Goal: Find specific page/section: Find specific page/section

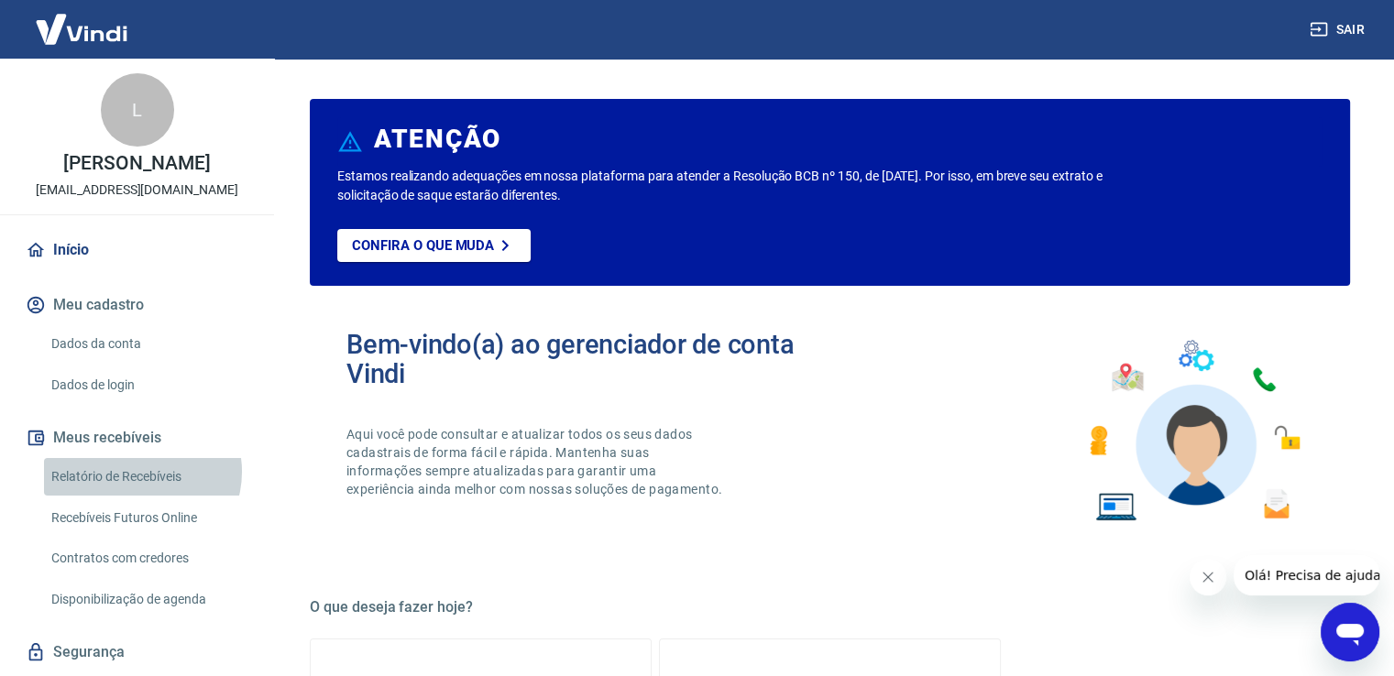
click at [140, 491] on link "Relatório de Recebíveis" at bounding box center [148, 477] width 208 height 38
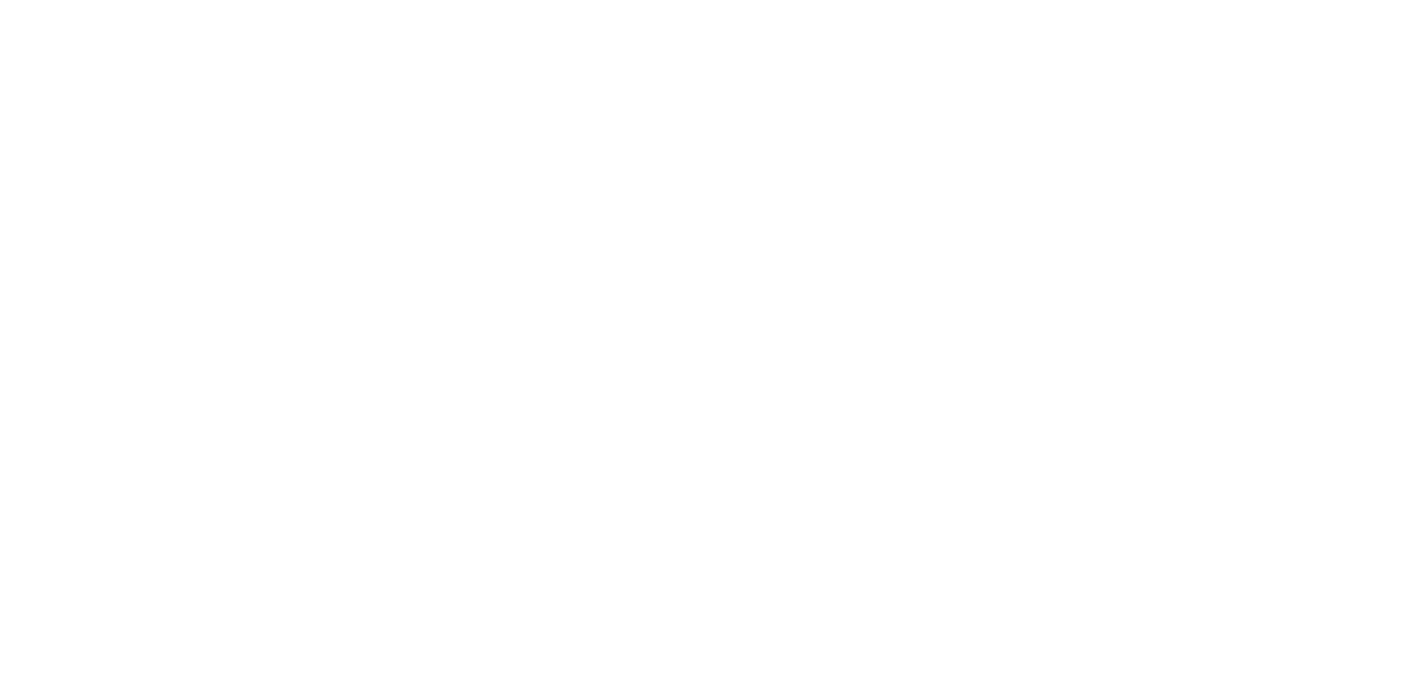
drag, startPoint x: 22, startPoint y: 118, endPoint x: 23, endPoint y: -26, distance: 143.9
click at [23, 0] on html at bounding box center [703, 0] width 1407 height 0
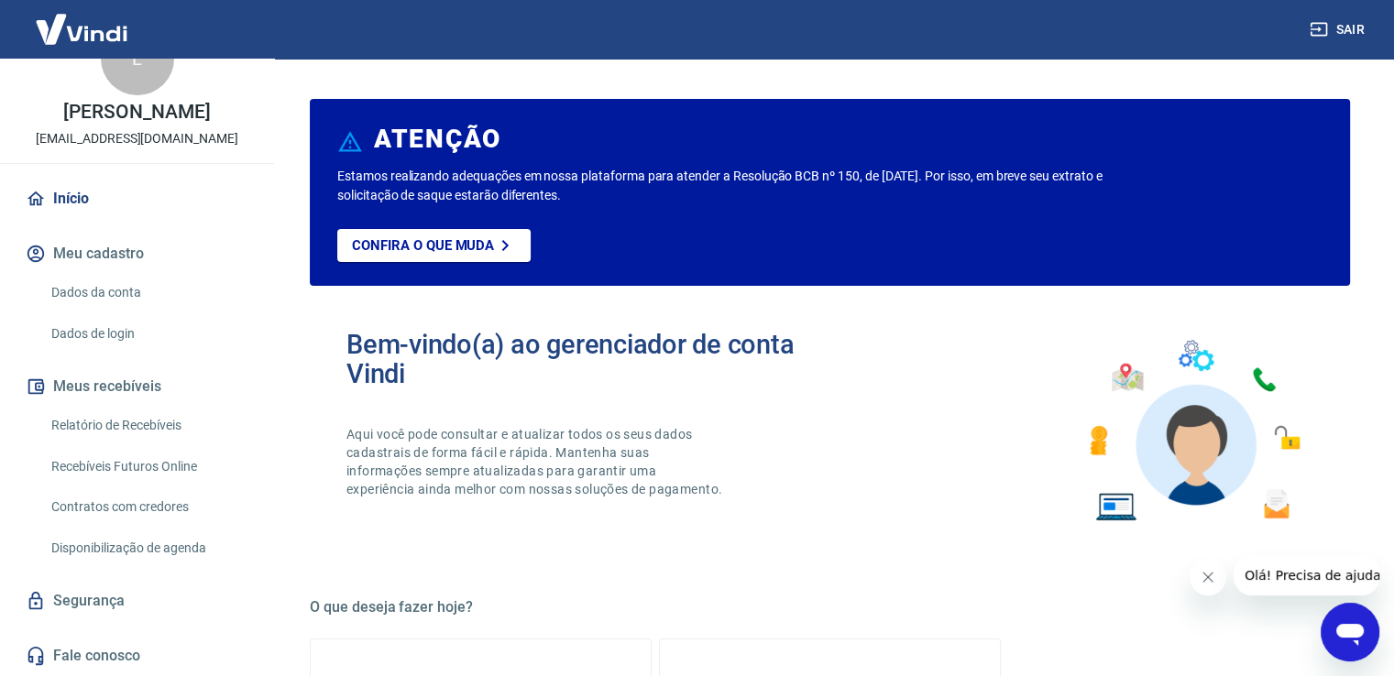
scroll to position [71, 0]
click at [111, 246] on button "Meu cadastro" at bounding box center [137, 254] width 230 height 40
click at [88, 196] on link "Início" at bounding box center [137, 199] width 230 height 40
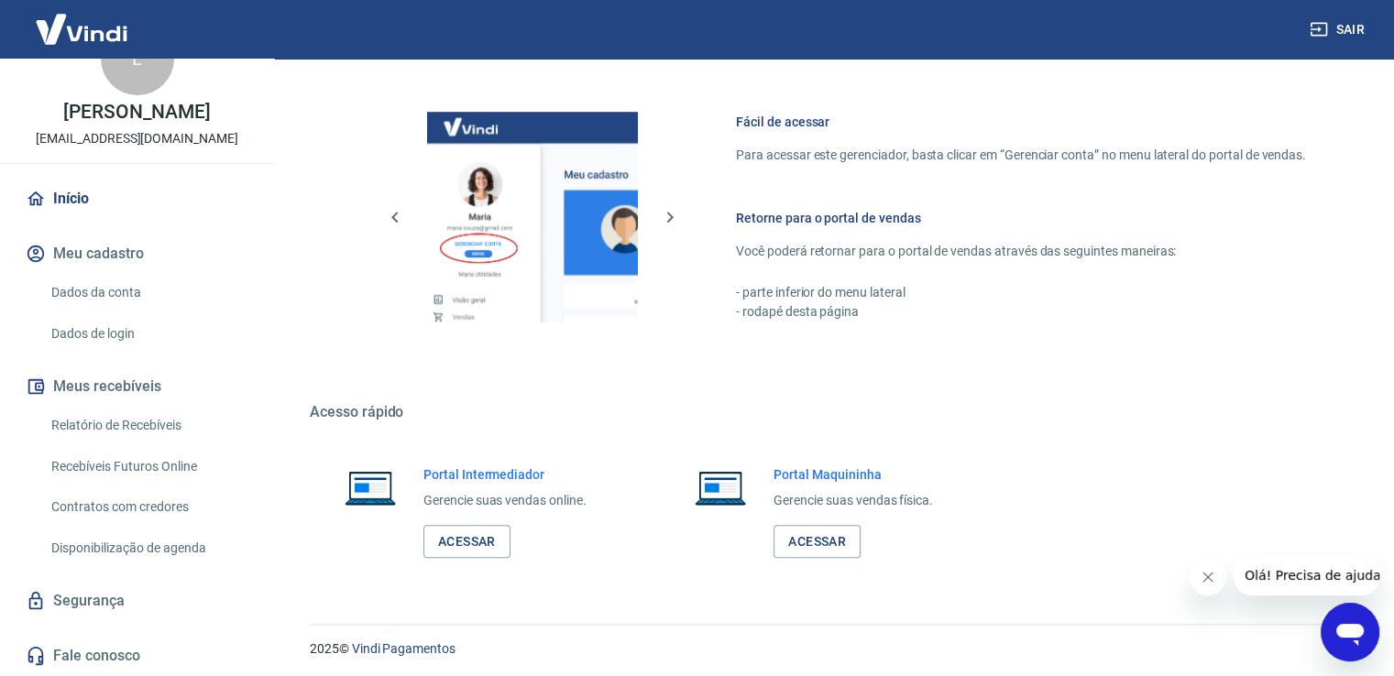
scroll to position [960, 0]
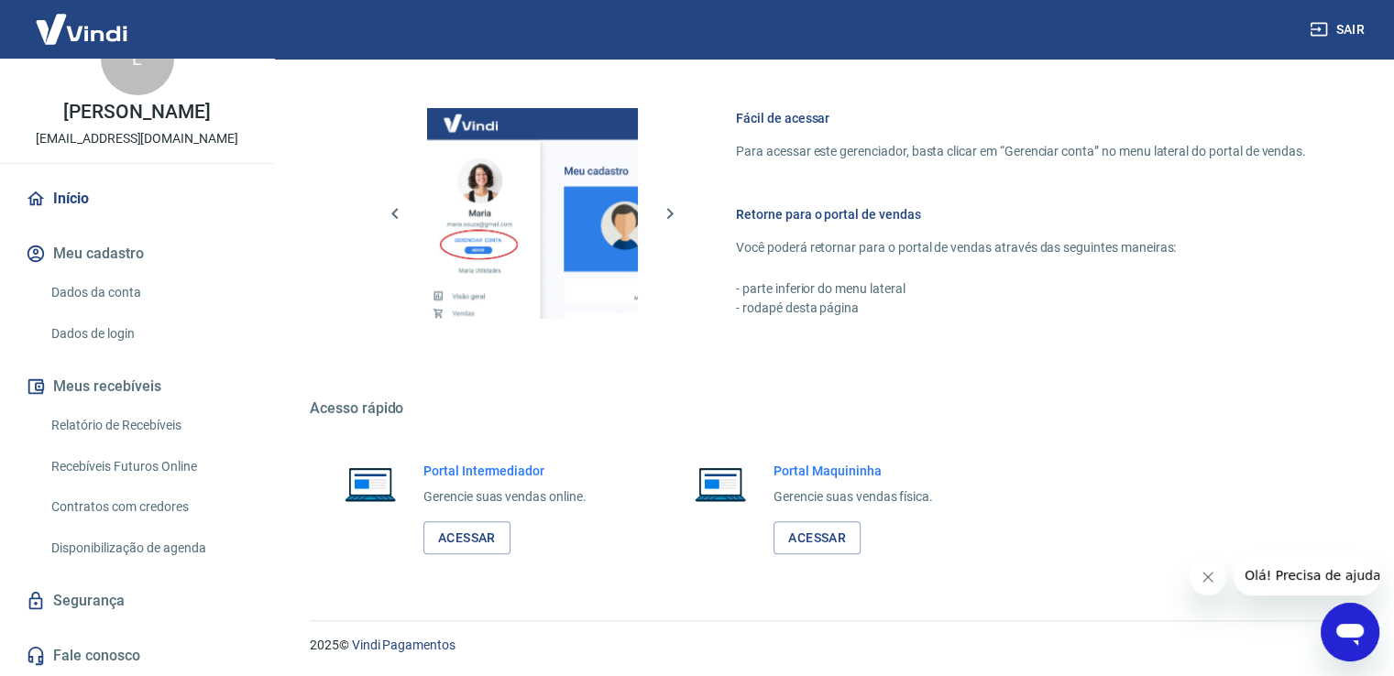
click at [876, 218] on h6 "Retorne para o portal de vendas" at bounding box center [1021, 214] width 570 height 18
click at [383, 641] on link "Vindi Pagamentos" at bounding box center [404, 645] width 104 height 15
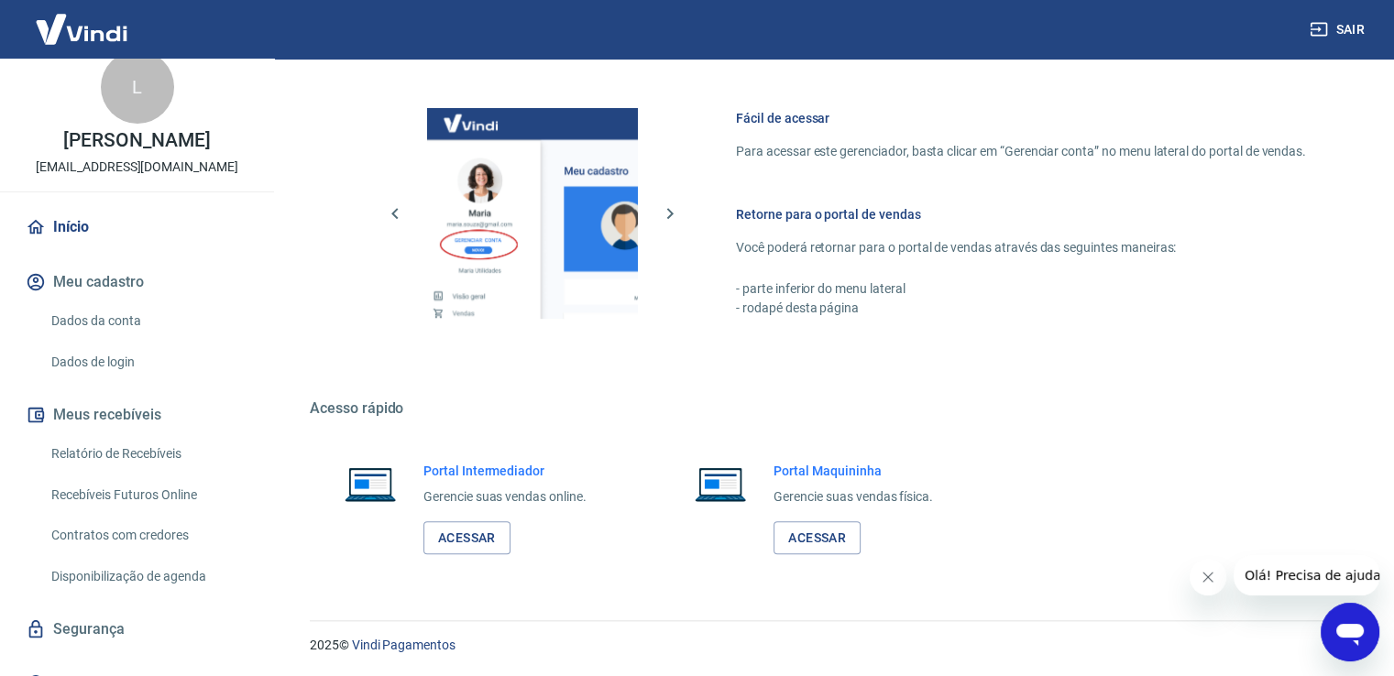
scroll to position [0, 0]
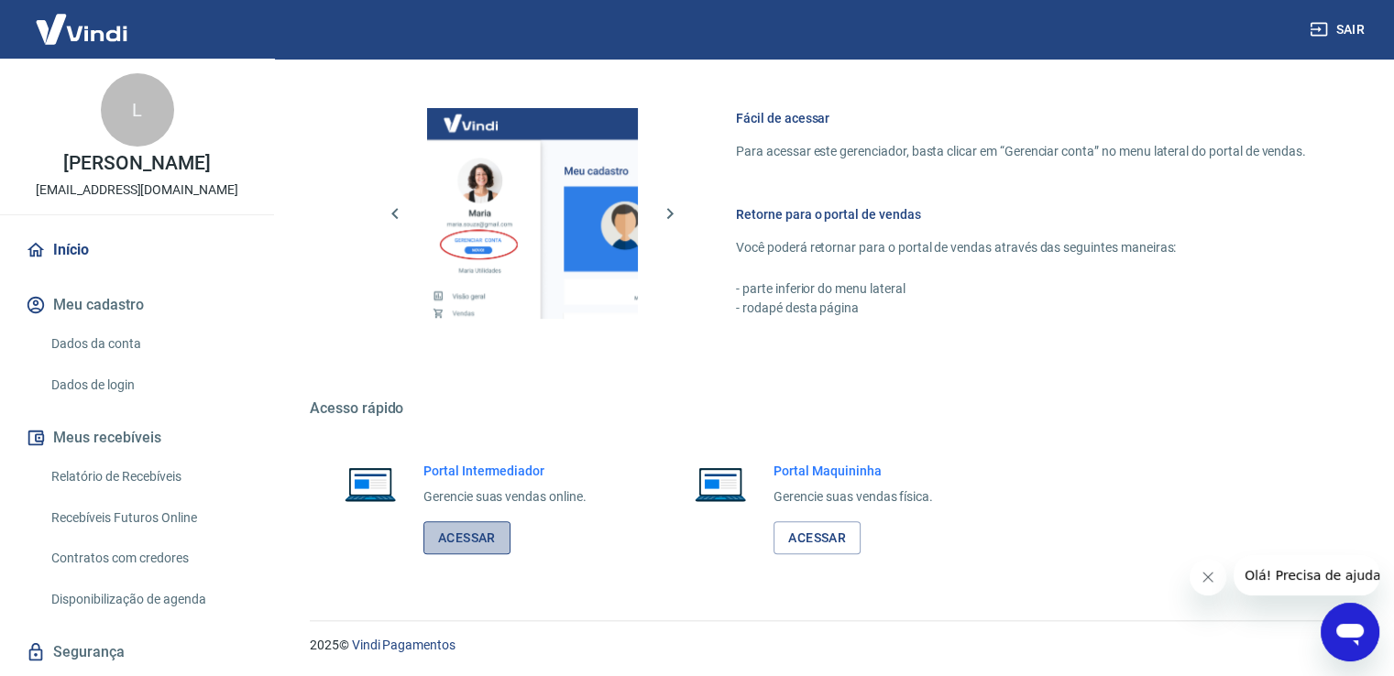
click at [486, 543] on link "Acessar" at bounding box center [466, 538] width 87 height 34
